Goal: Transaction & Acquisition: Purchase product/service

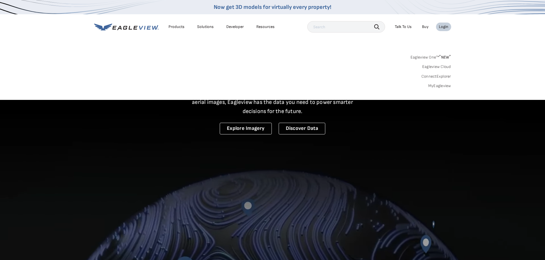
click at [443, 25] on div "Login" at bounding box center [443, 26] width 9 height 5
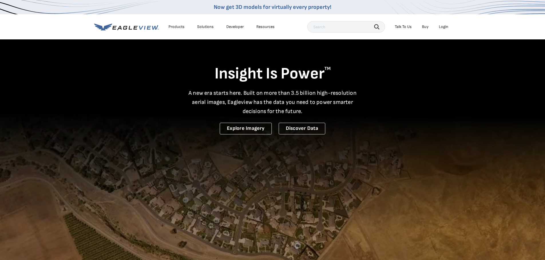
click at [443, 25] on div "Login" at bounding box center [443, 26] width 9 height 5
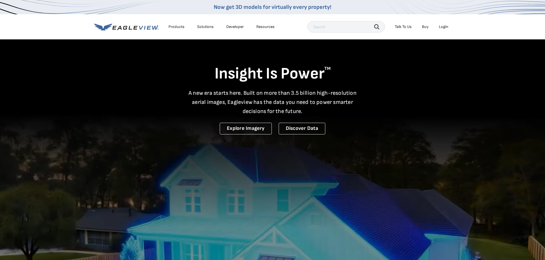
click at [439, 27] on div "Login" at bounding box center [443, 26] width 9 height 5
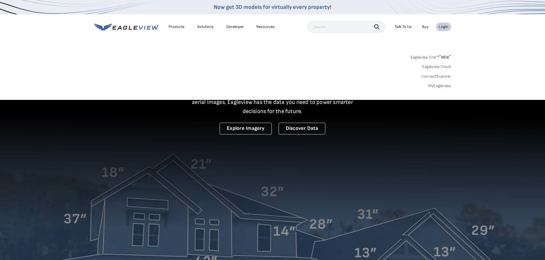
click at [444, 87] on link "MyEagleview" at bounding box center [439, 85] width 23 height 5
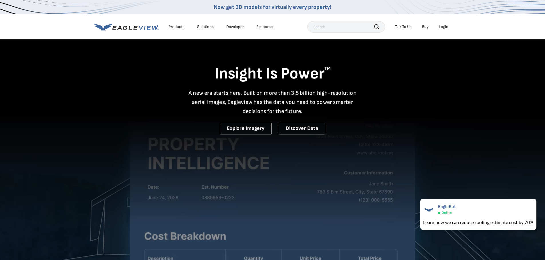
click at [441, 28] on div "Login" at bounding box center [443, 26] width 9 height 5
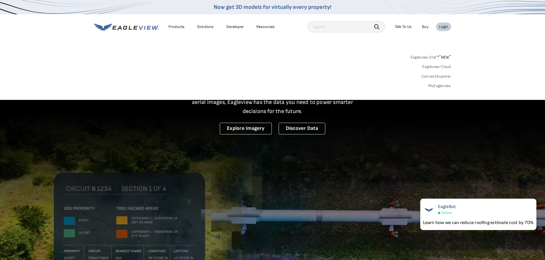
click at [440, 86] on link "MyEagleview" at bounding box center [439, 85] width 23 height 5
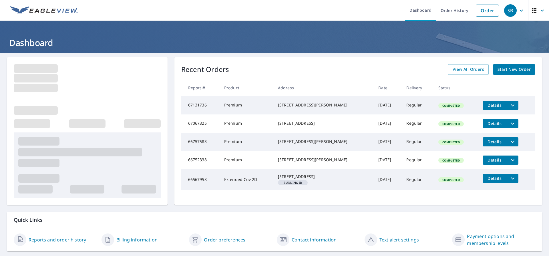
click at [516, 71] on span "Start New Order" at bounding box center [513, 69] width 33 height 7
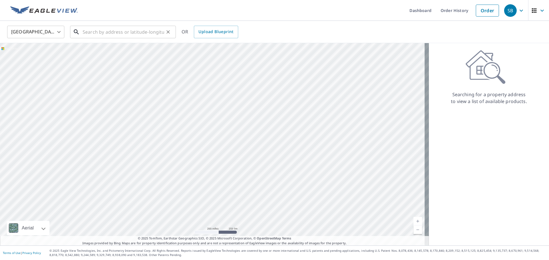
click at [100, 33] on input "text" at bounding box center [123, 32] width 81 height 16
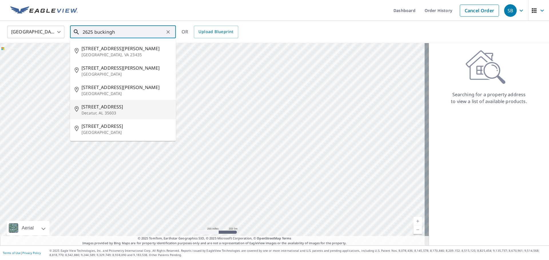
click at [105, 106] on span "[STREET_ADDRESS]" at bounding box center [126, 106] width 90 height 7
type input "2625 Buckingham Gate SW Decatur, AL 35603"
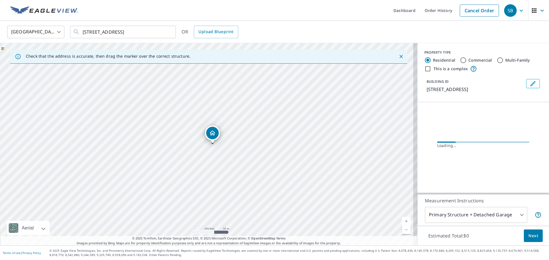
click at [221, 145] on div "2625 Buckingham Gate SW Decatur, AL 35603" at bounding box center [208, 144] width 417 height 203
click at [402, 220] on link "Current Level 17, Zoom In" at bounding box center [406, 221] width 9 height 9
click at [402, 220] on link "Current Level 17.633872101202105, Zoom In" at bounding box center [406, 221] width 9 height 9
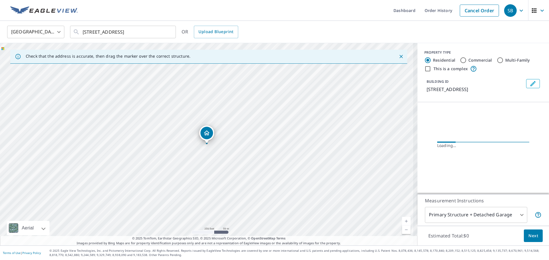
click at [402, 220] on link "Current Level 17.633872101202105, Zoom In" at bounding box center [406, 221] width 9 height 9
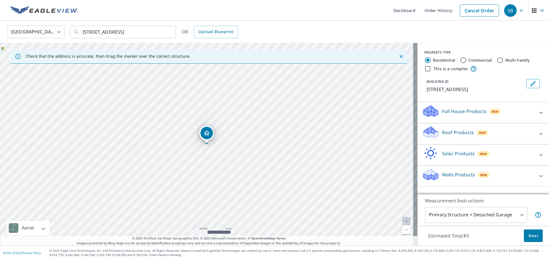
click at [467, 136] on p "Roof Products" at bounding box center [458, 132] width 32 height 7
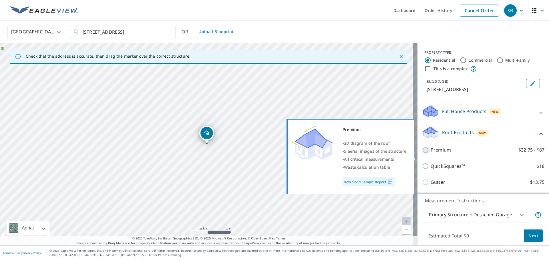
click at [422, 154] on input "Premium $32.75 - $87" at bounding box center [426, 150] width 9 height 7
checkbox input "true"
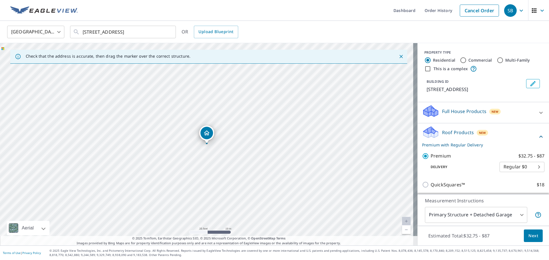
click at [529, 236] on span "Next" at bounding box center [533, 236] width 10 height 7
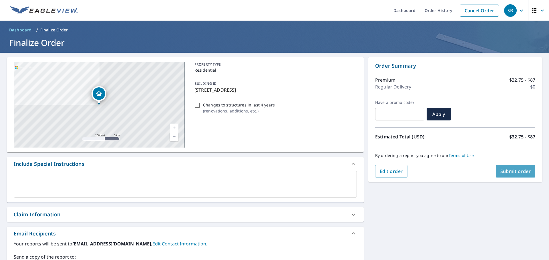
click at [519, 172] on span "Submit order" at bounding box center [515, 171] width 31 height 6
